Goal: Understand process/instructions: Learn how to perform a task or action

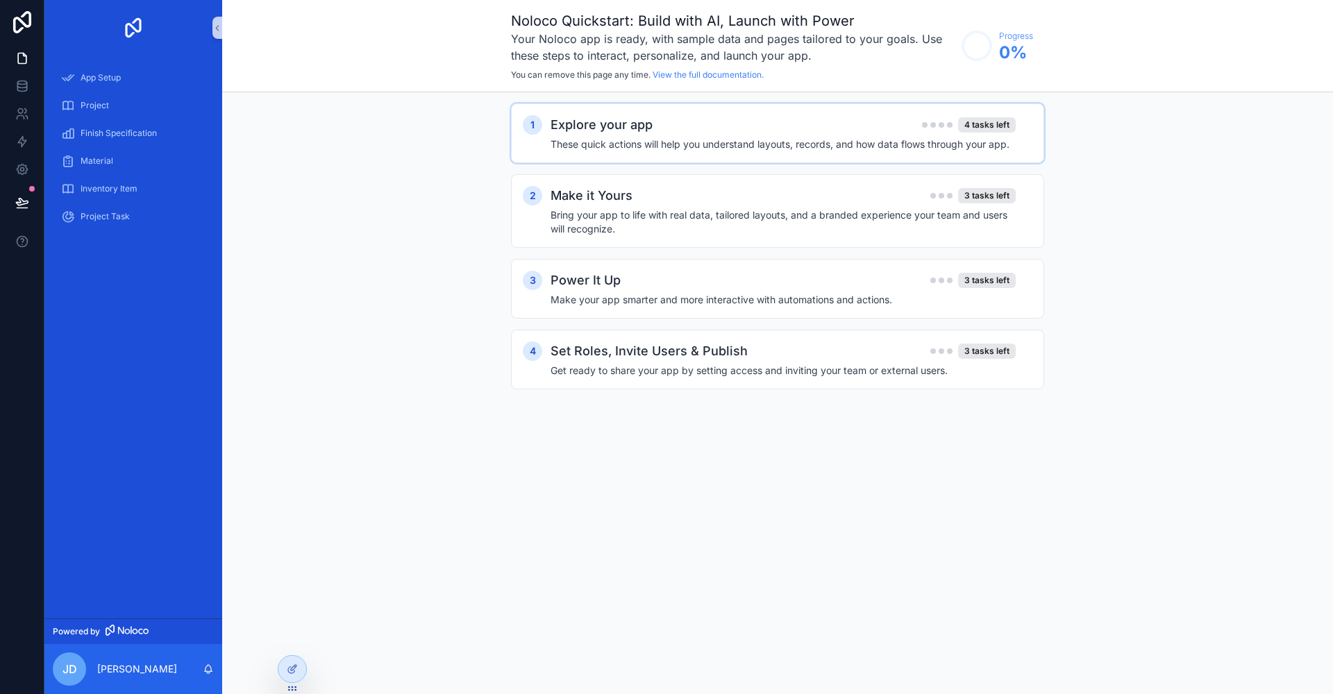
click at [632, 133] on h2 "Explore your app" at bounding box center [601, 124] width 102 height 19
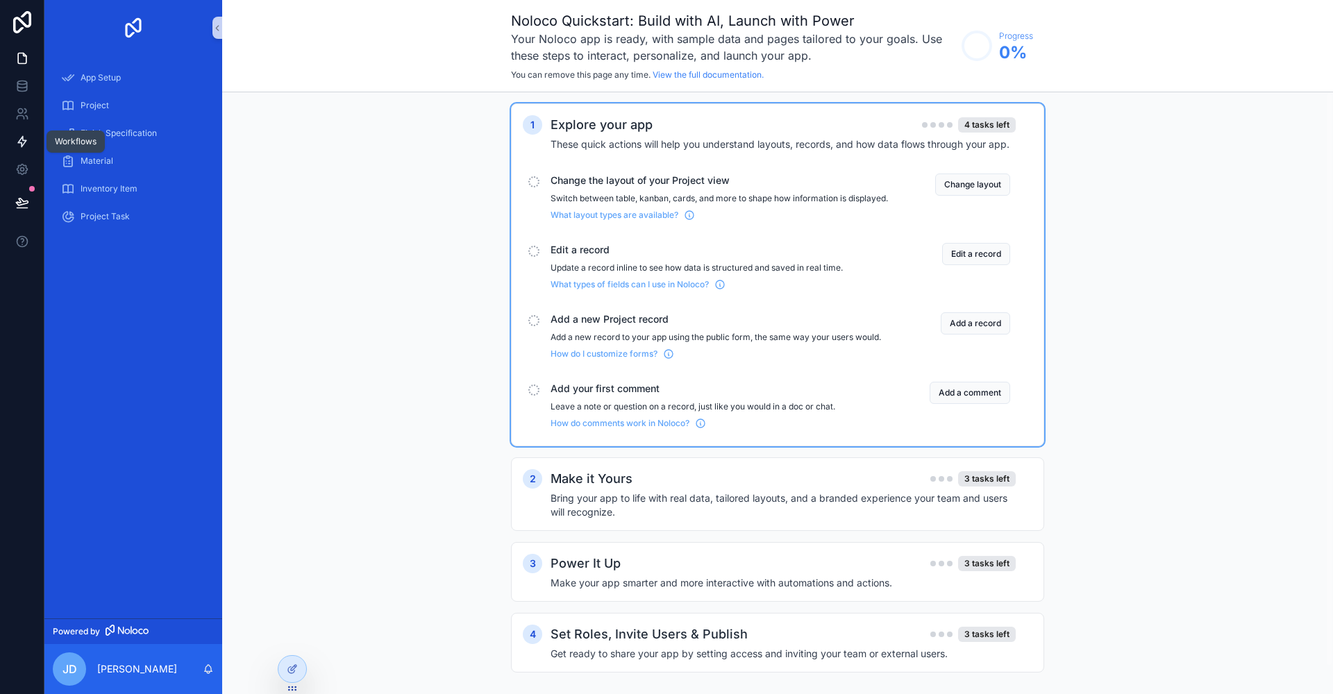
click at [28, 137] on icon at bounding box center [22, 142] width 14 height 14
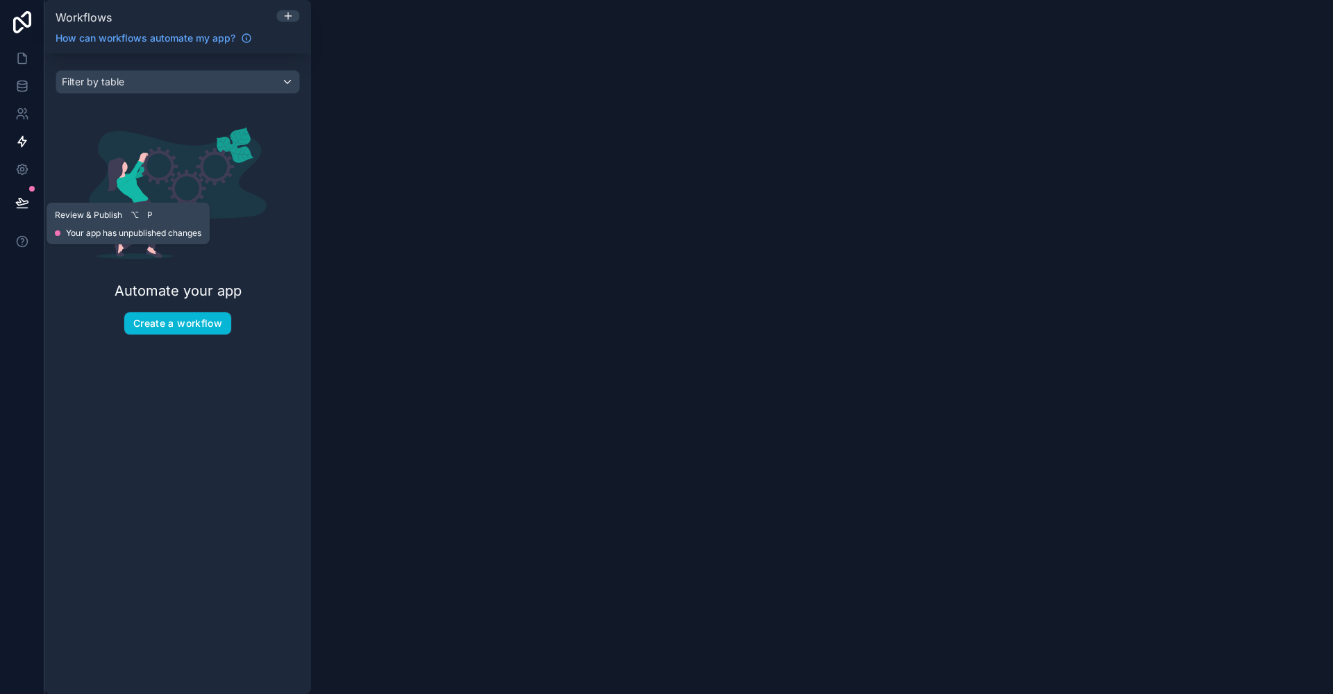
click at [26, 201] on icon at bounding box center [22, 201] width 12 height 7
click at [21, 58] on icon at bounding box center [22, 58] width 14 height 14
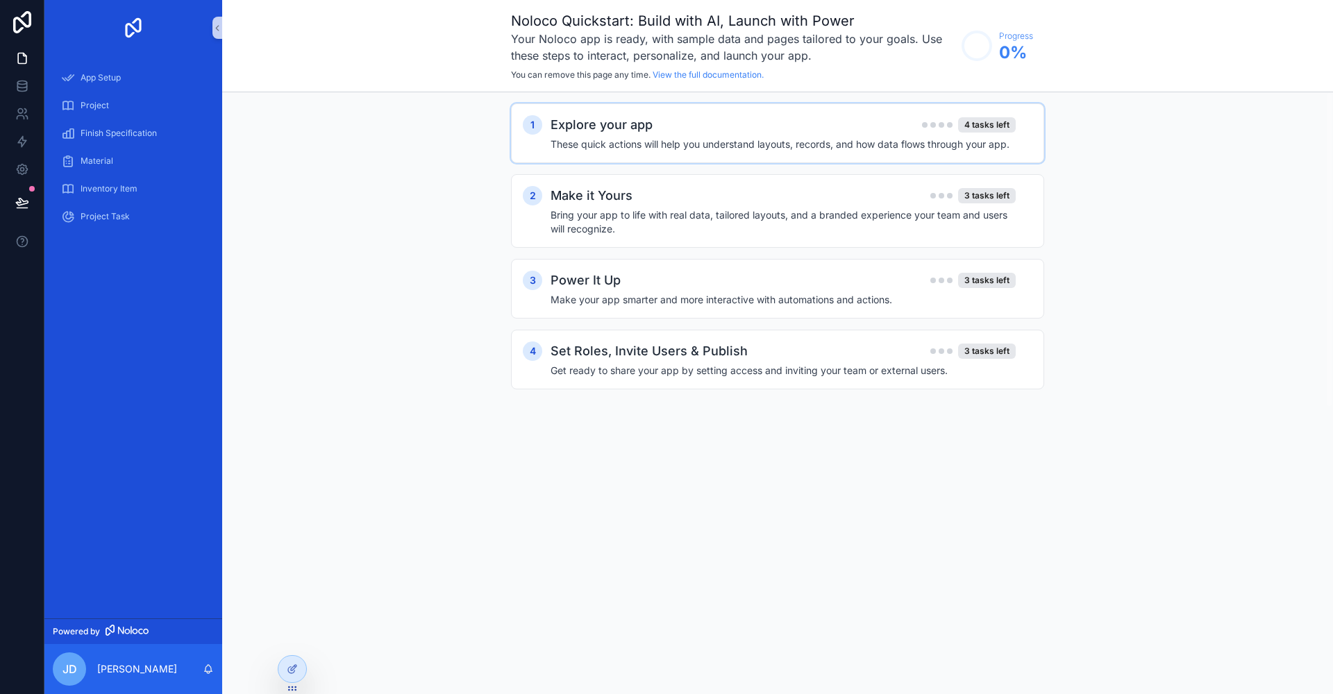
click at [716, 143] on h4 "These quick actions will help you understand layouts, records, and how data flo…" at bounding box center [782, 144] width 465 height 14
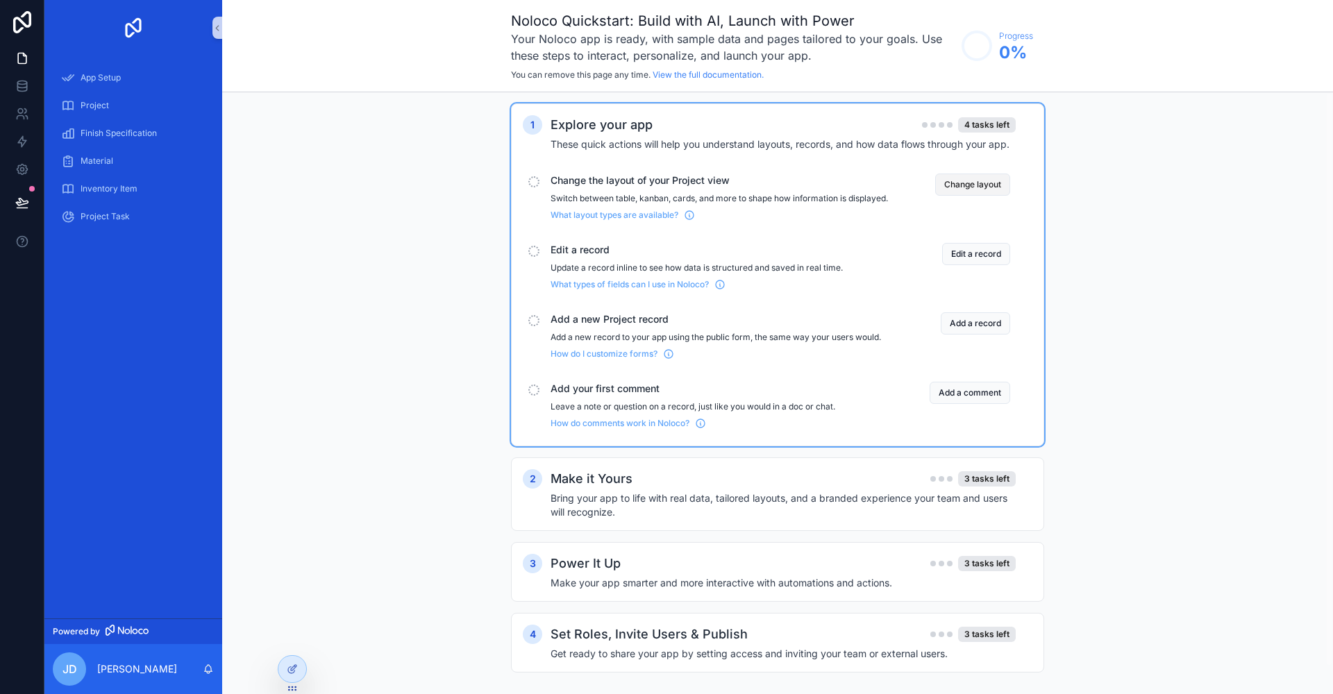
click at [982, 189] on button "Change layout" at bounding box center [972, 185] width 75 height 22
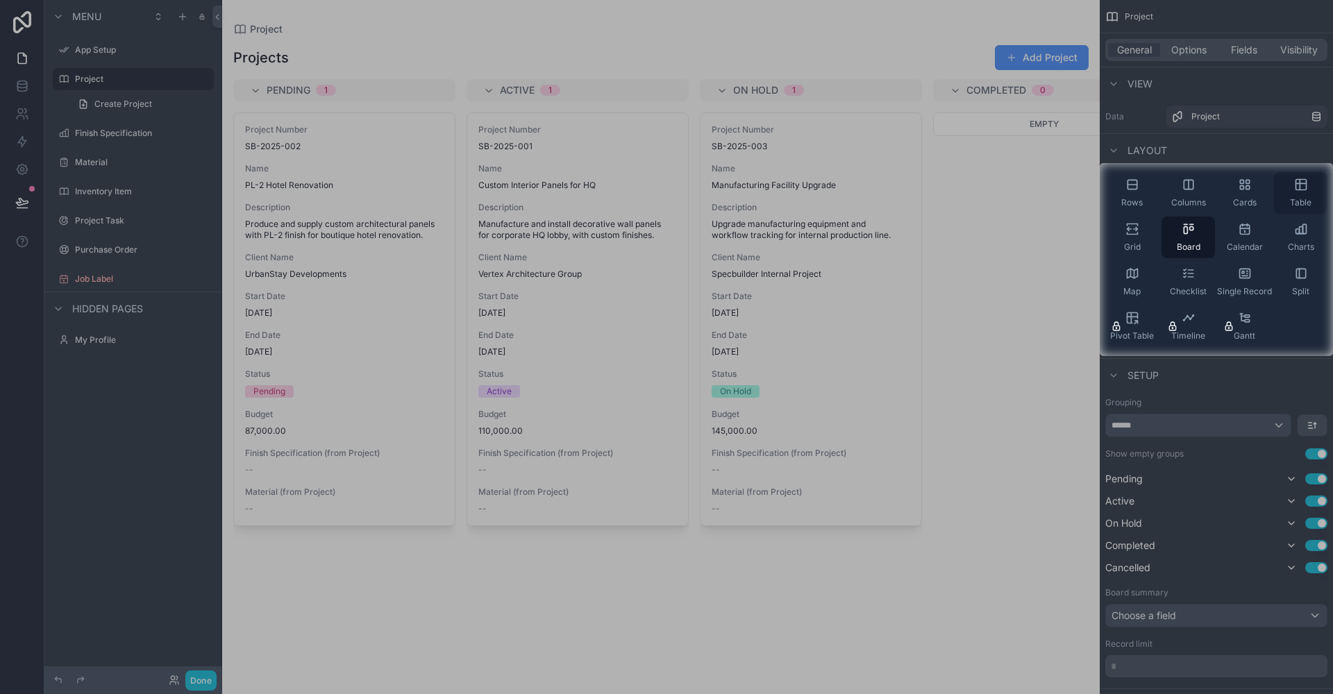
click at [1290, 190] on div "Table" at bounding box center [1300, 193] width 53 height 42
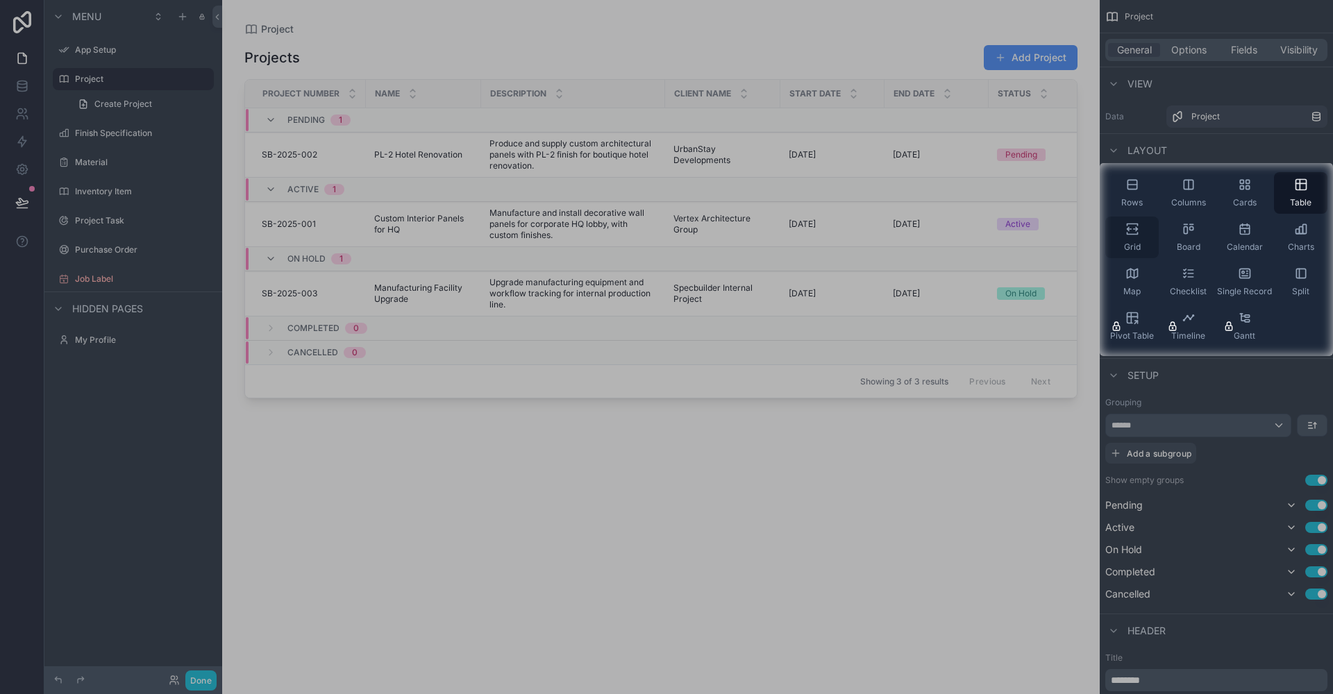
click at [1131, 241] on div "Grid" at bounding box center [1131, 238] width 53 height 42
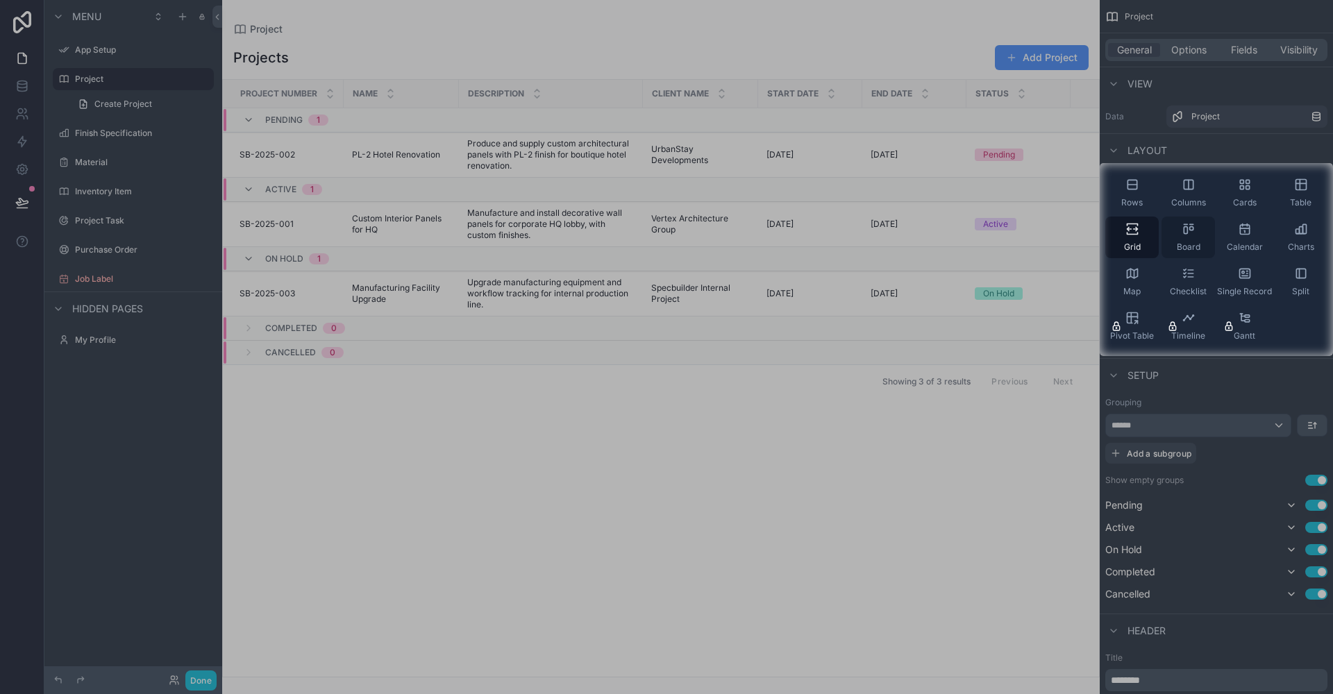
click at [1176, 241] on div "Board" at bounding box center [1187, 238] width 53 height 42
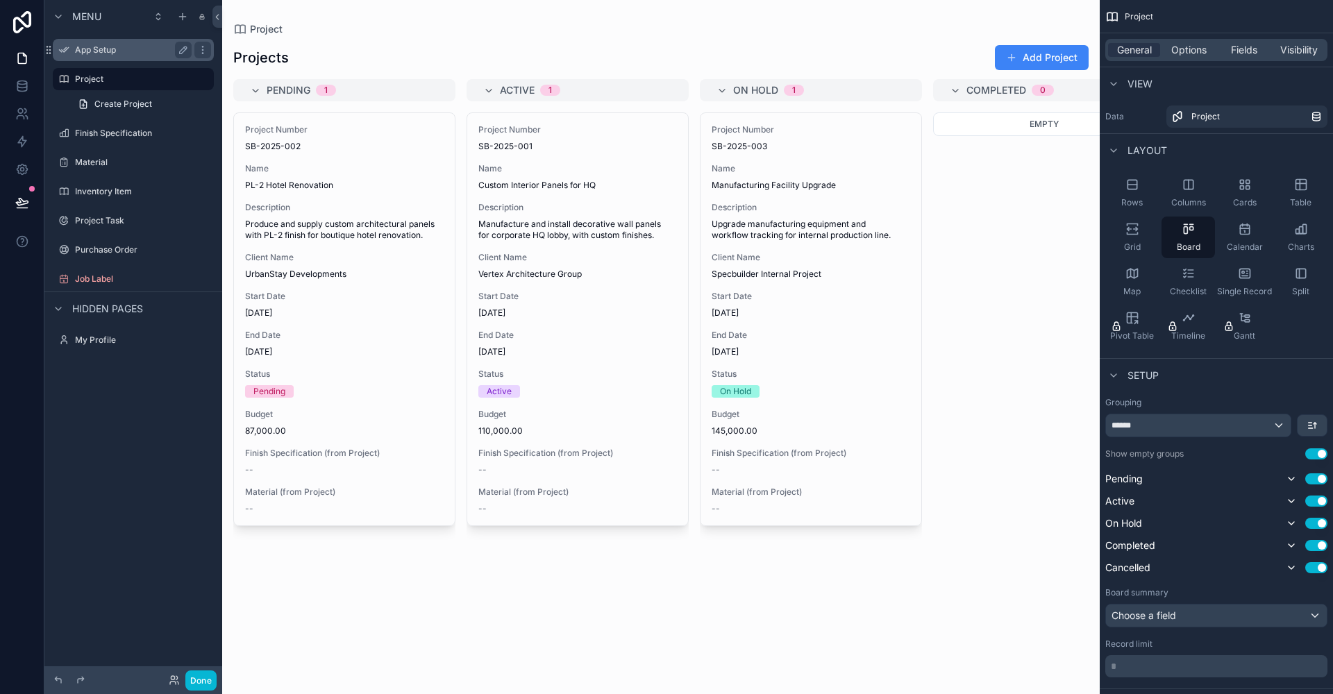
click at [78, 51] on label "App Setup" at bounding box center [130, 49] width 111 height 11
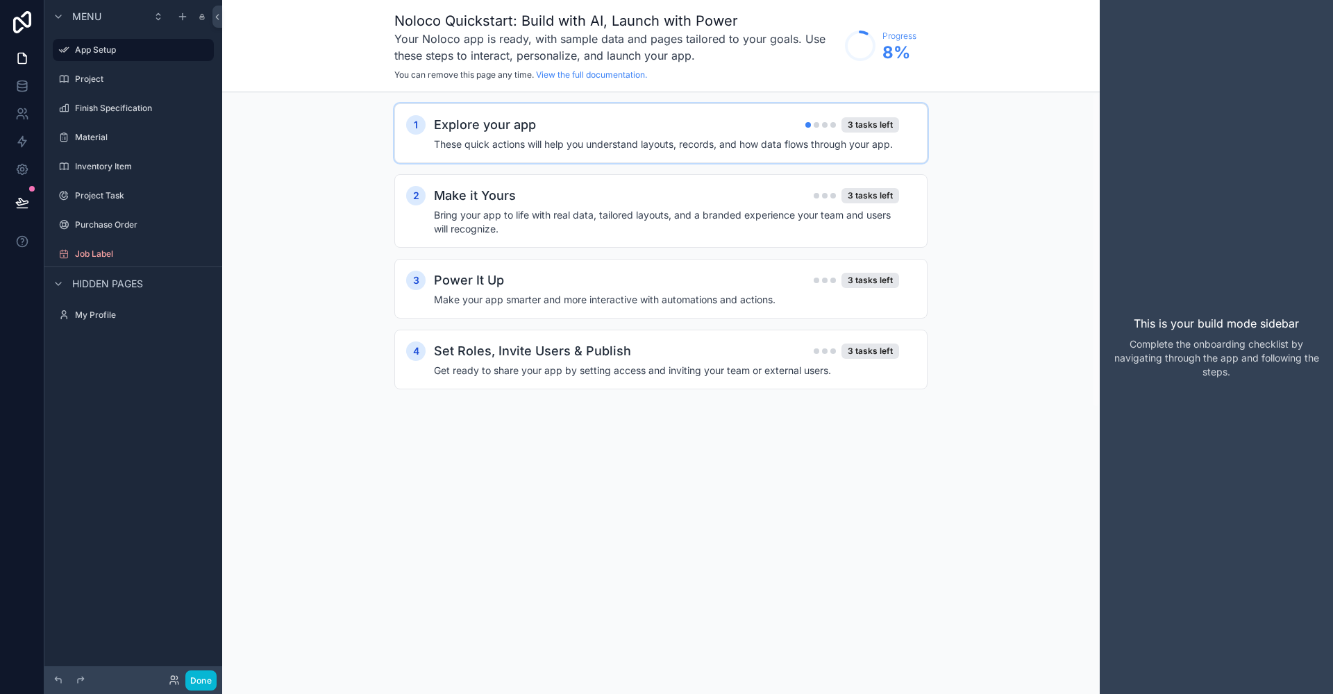
click at [634, 126] on div "Explore your app 3 tasks left" at bounding box center [666, 124] width 465 height 19
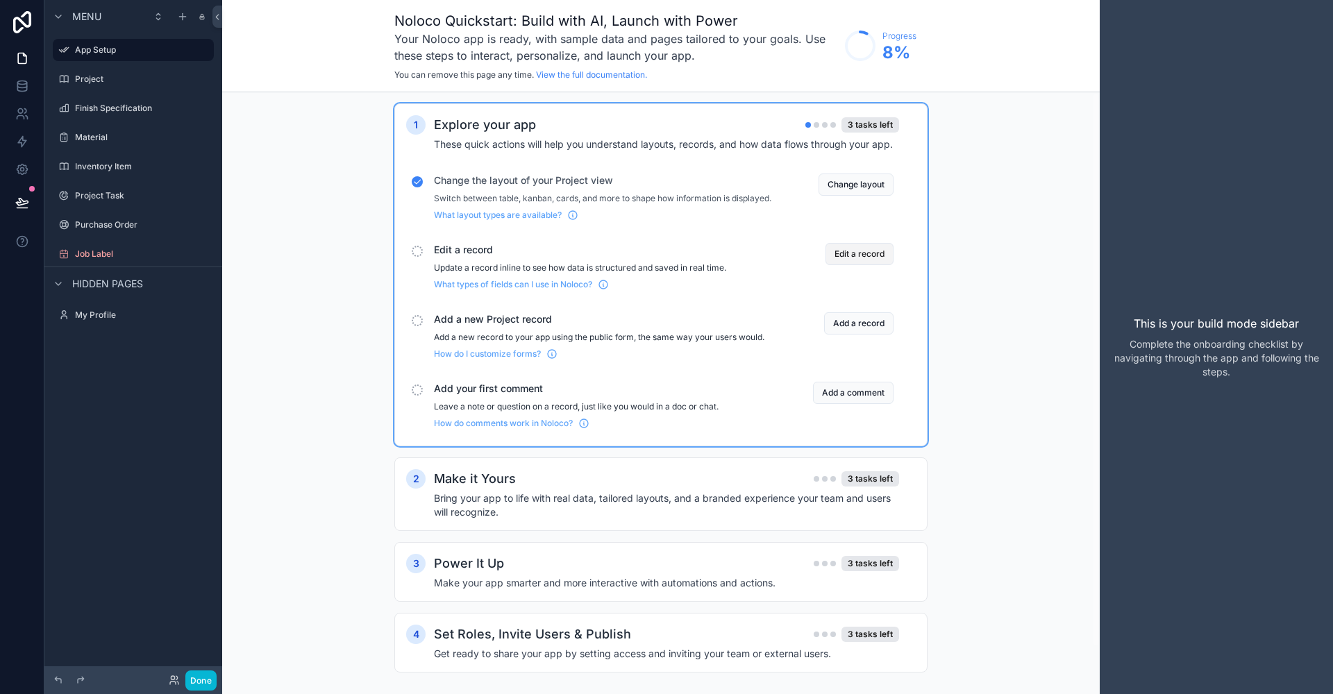
click at [860, 263] on button "Edit a record" at bounding box center [859, 254] width 68 height 22
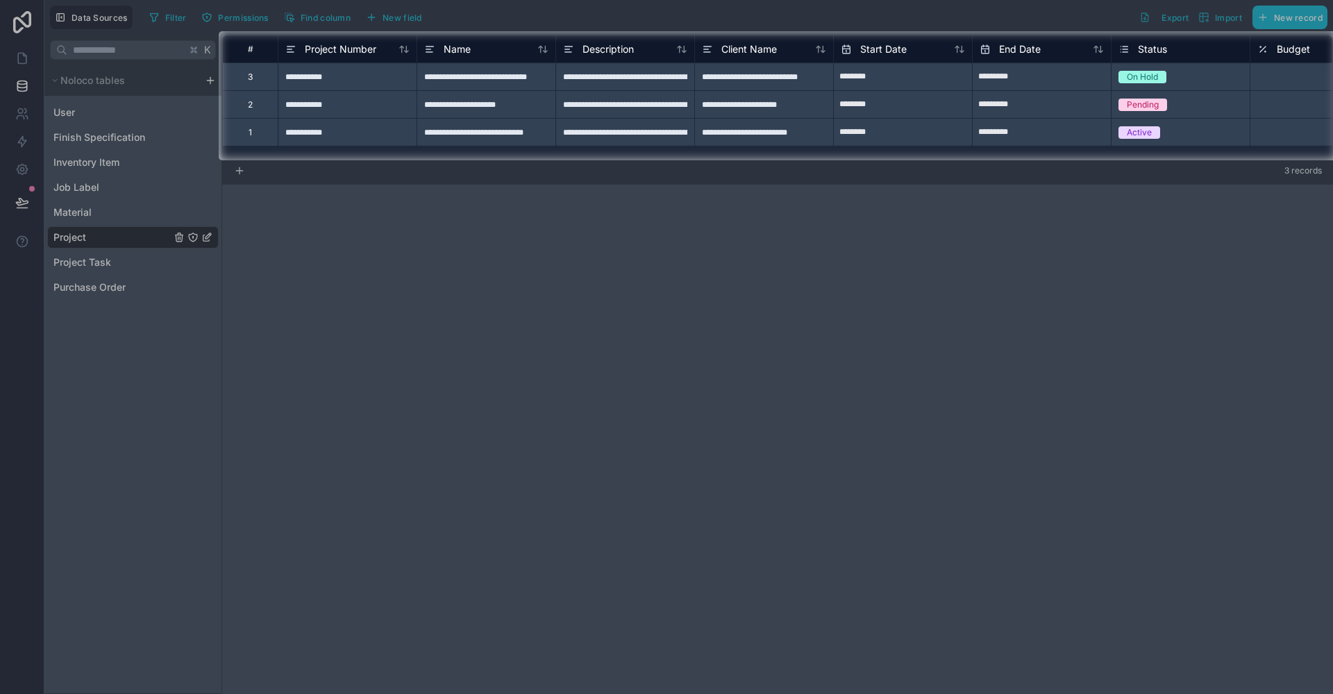
click at [767, 135] on div "**********" at bounding box center [763, 132] width 139 height 28
click at [767, 135] on input "**********" at bounding box center [764, 132] width 138 height 27
type input "********"
click at [766, 316] on div at bounding box center [666, 427] width 1333 height 534
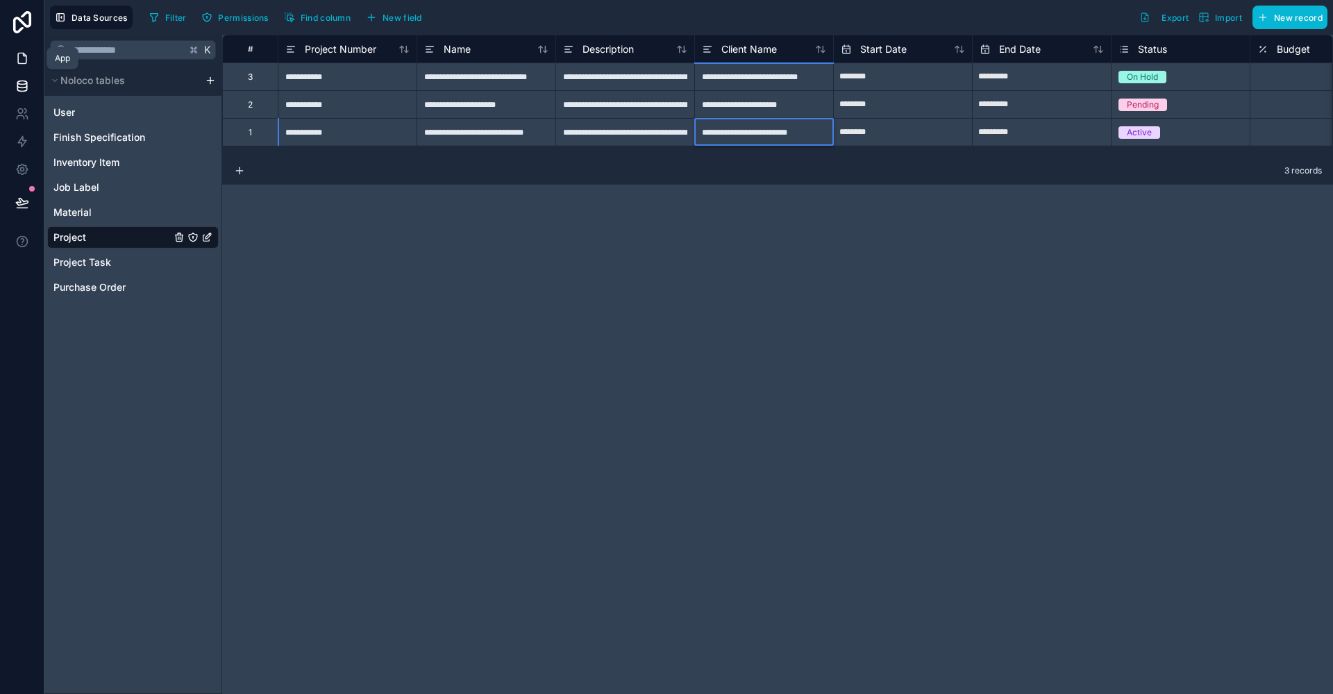
click at [22, 60] on icon at bounding box center [22, 58] width 14 height 14
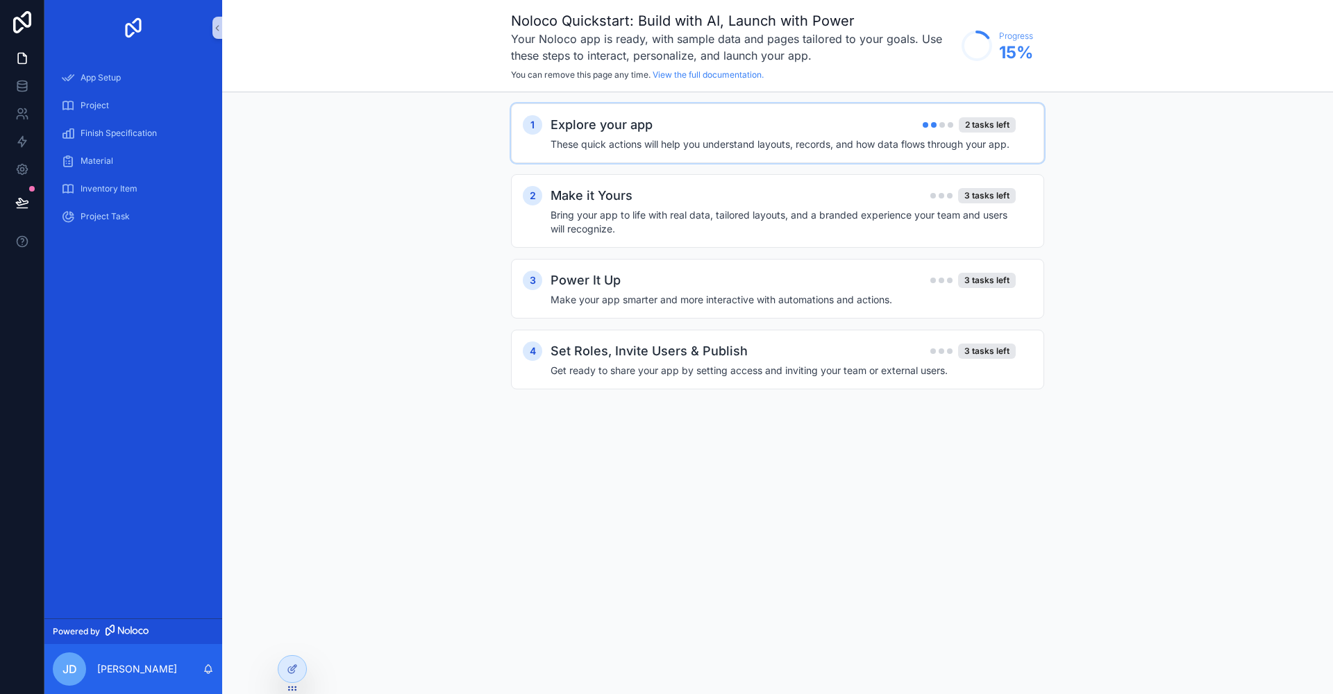
click at [700, 122] on div "Explore your app 2 tasks left" at bounding box center [782, 124] width 465 height 19
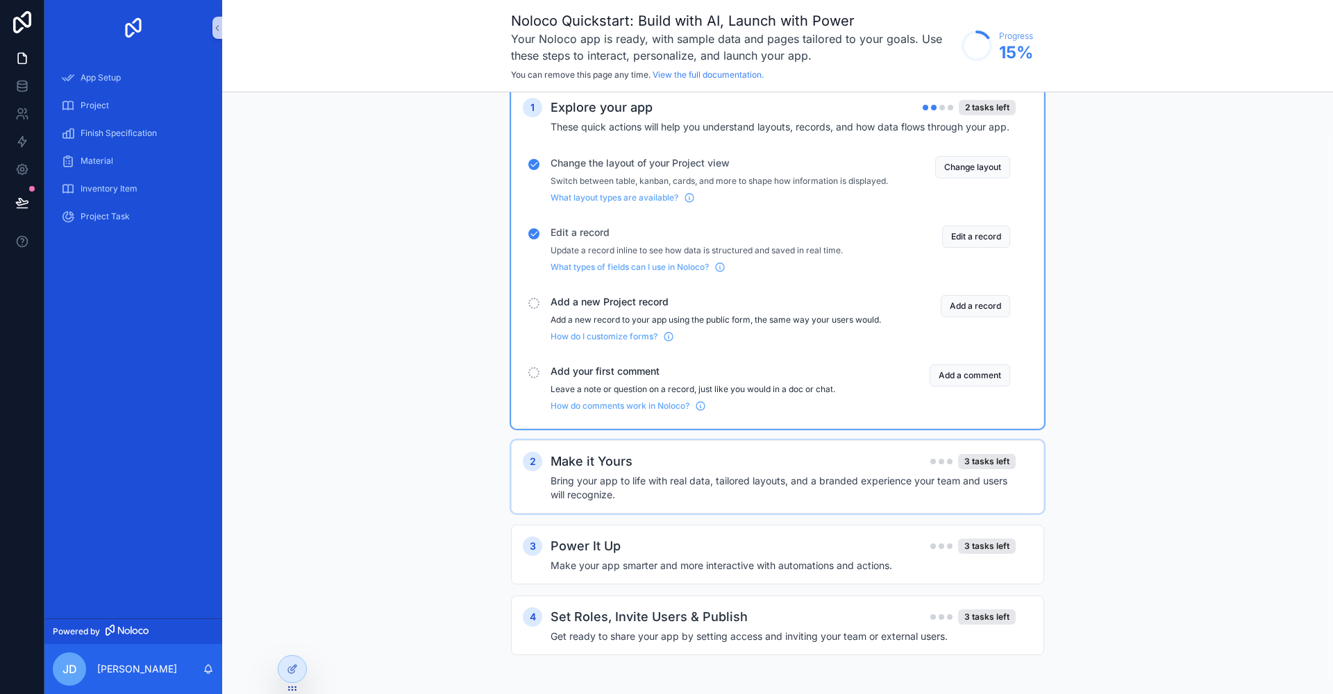
scroll to position [28, 0]
click at [741, 556] on div "Power It Up 3 tasks left Make your app smarter and more interactive with automa…" at bounding box center [791, 554] width 482 height 36
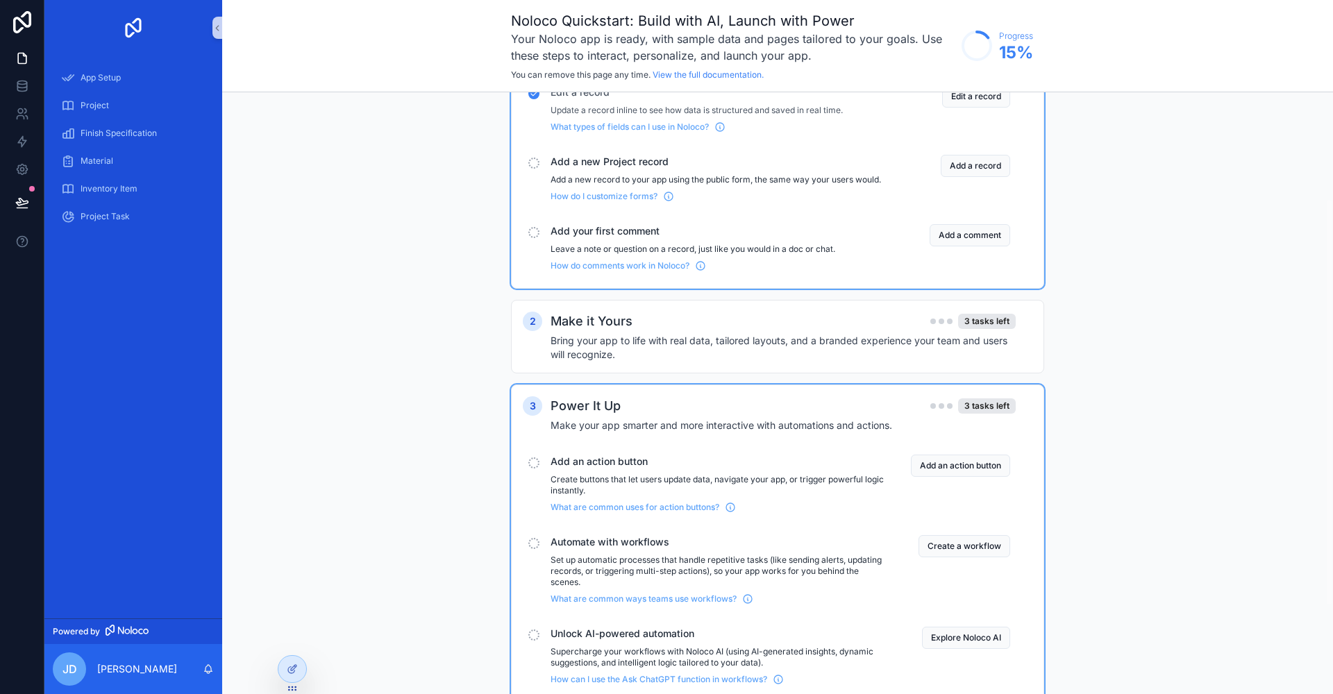
scroll to position [287, 0]
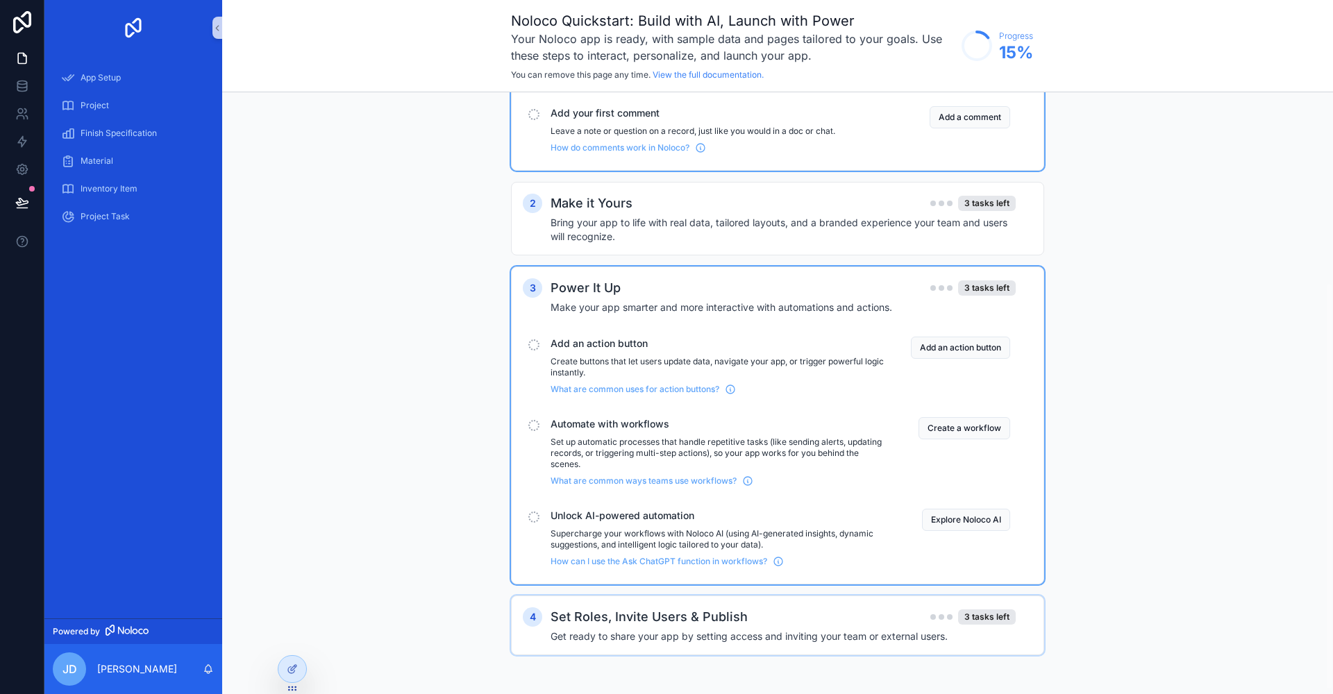
click at [668, 613] on h2 "Set Roles, Invite Users & Publish" at bounding box center [648, 616] width 197 height 19
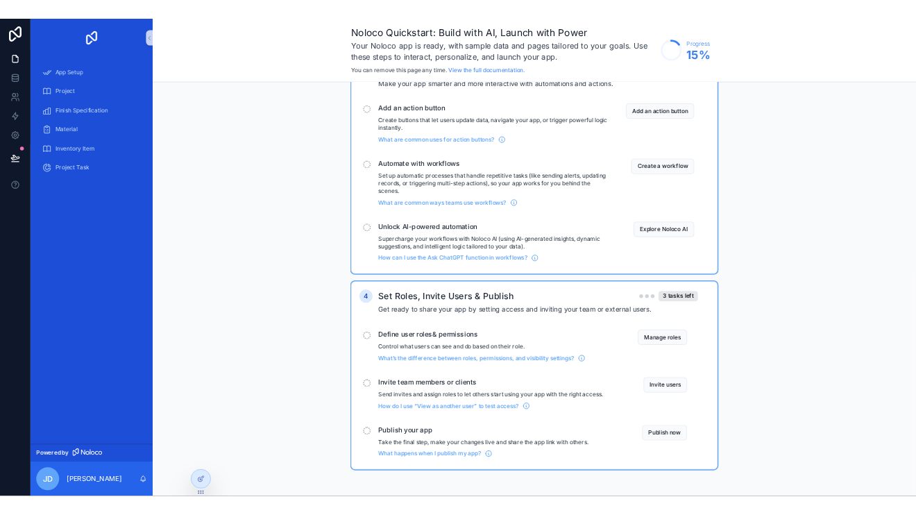
scroll to position [0, 0]
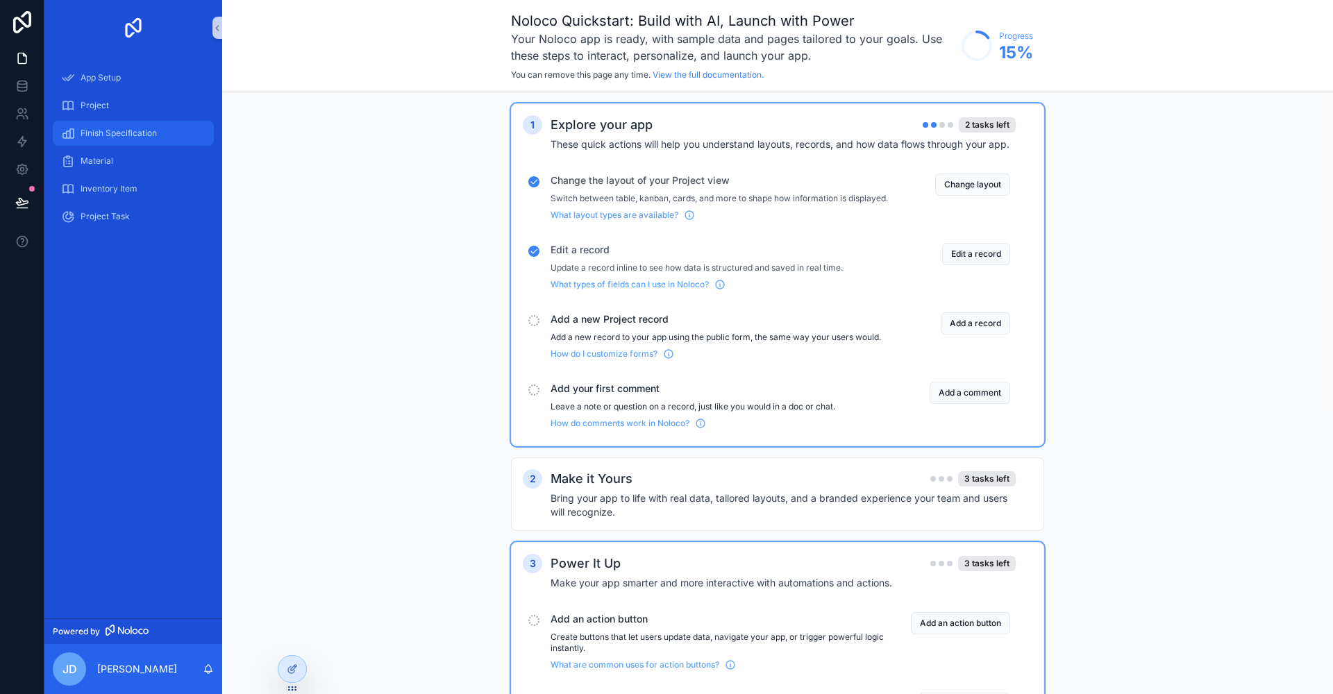
click at [115, 137] on span "Finish Specification" at bounding box center [119, 133] width 76 height 11
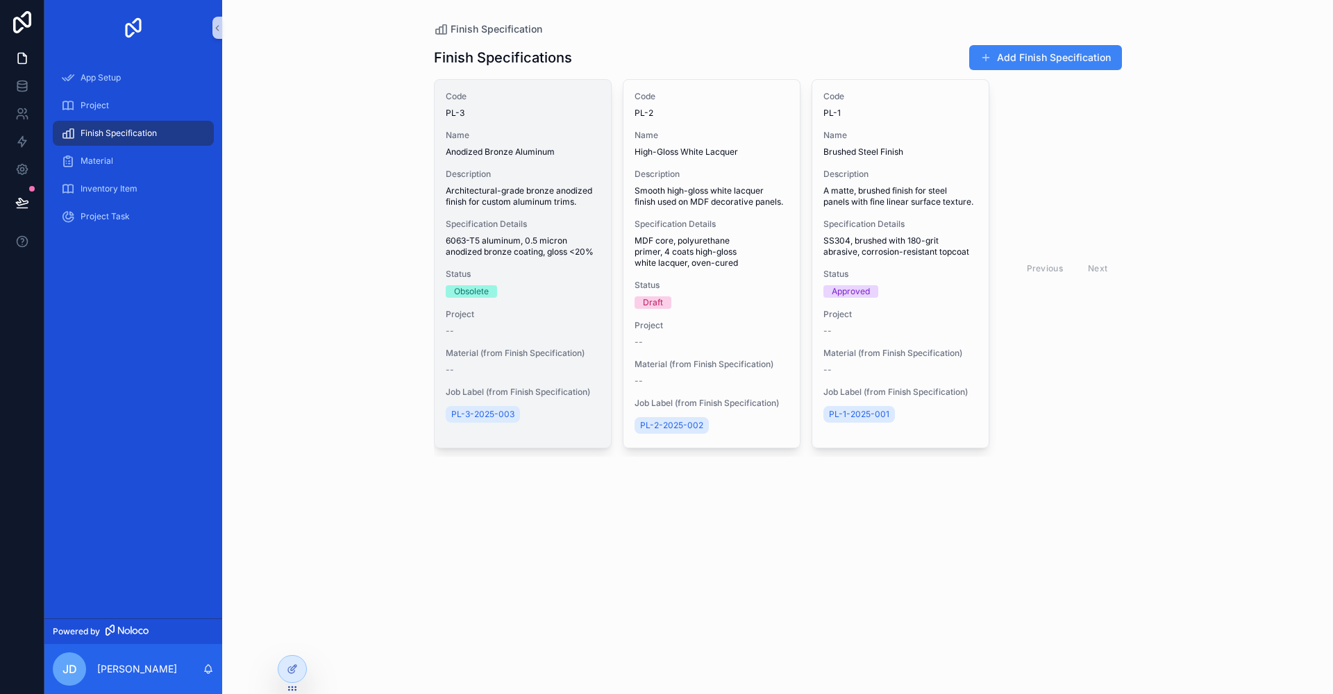
click at [493, 115] on span "PL-3" at bounding box center [523, 113] width 154 height 11
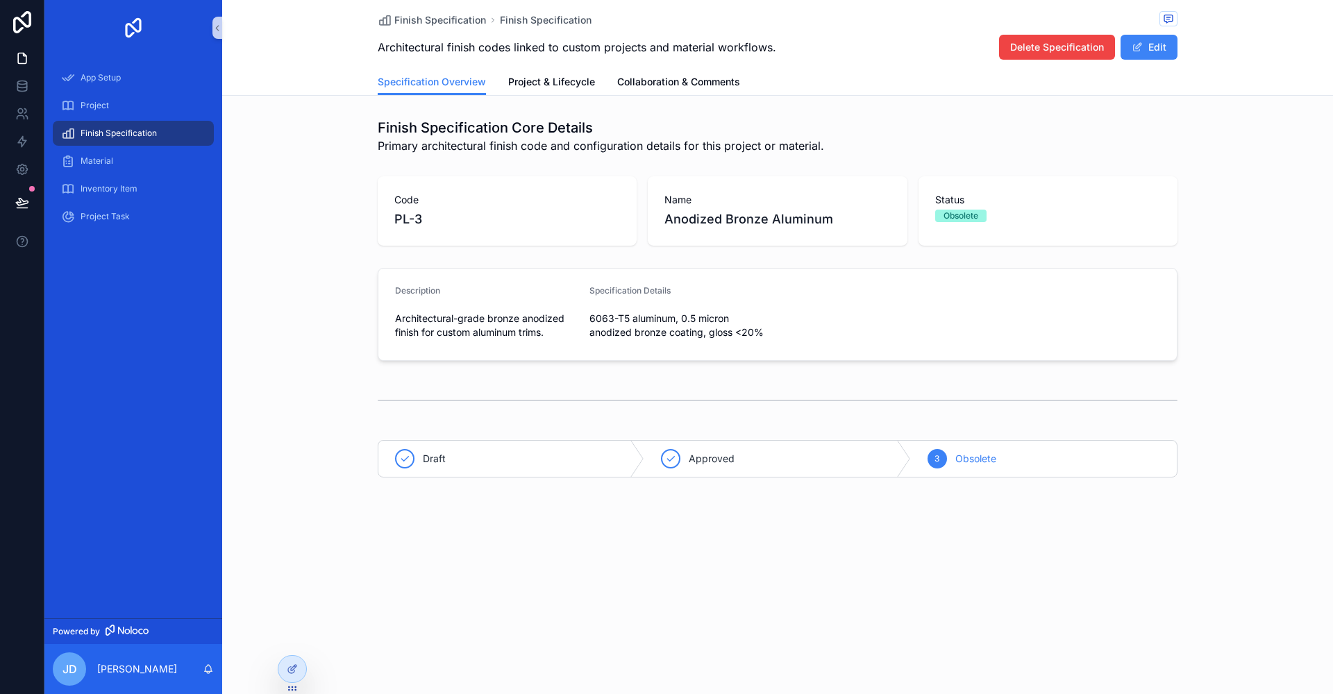
click at [472, 201] on span "Code" at bounding box center [507, 200] width 226 height 14
click at [574, 87] on span "Project & Lifecycle" at bounding box center [551, 82] width 87 height 14
